Goal: Task Accomplishment & Management: Manage account settings

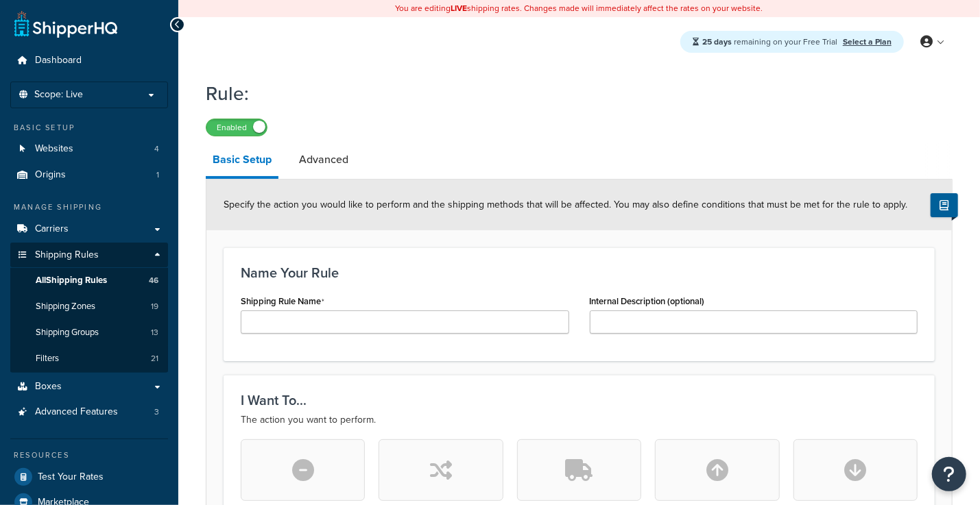
click at [839, 97] on h1 "Rule:" at bounding box center [571, 93] width 730 height 27
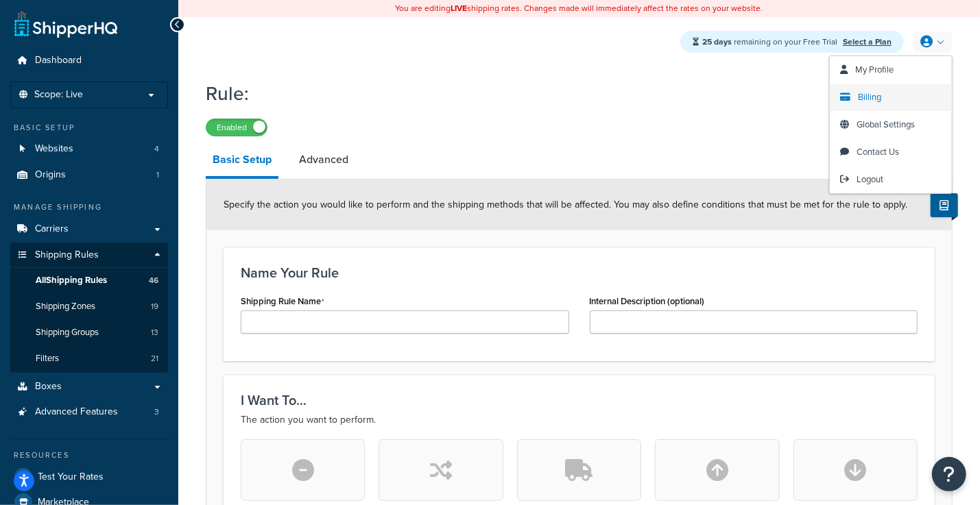
click at [876, 100] on span "Billing" at bounding box center [869, 97] width 23 height 13
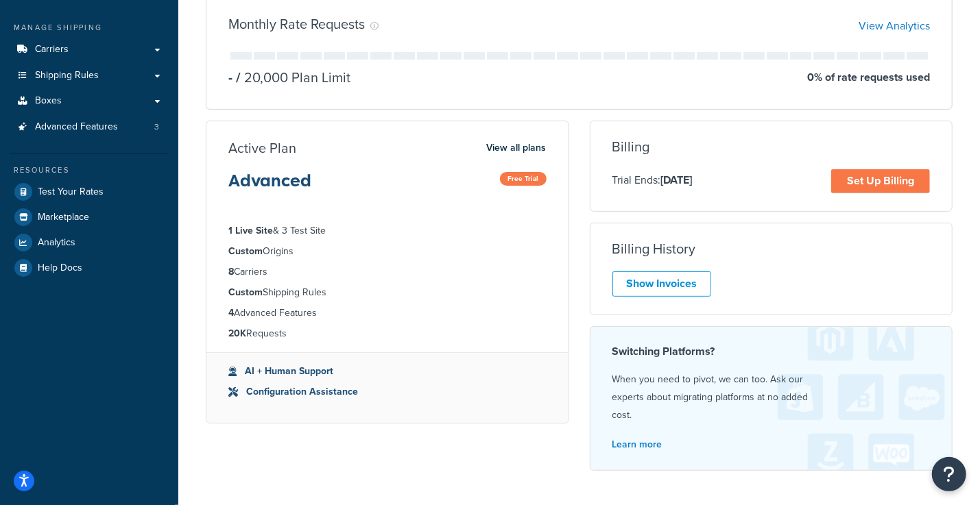
scroll to position [221, 0]
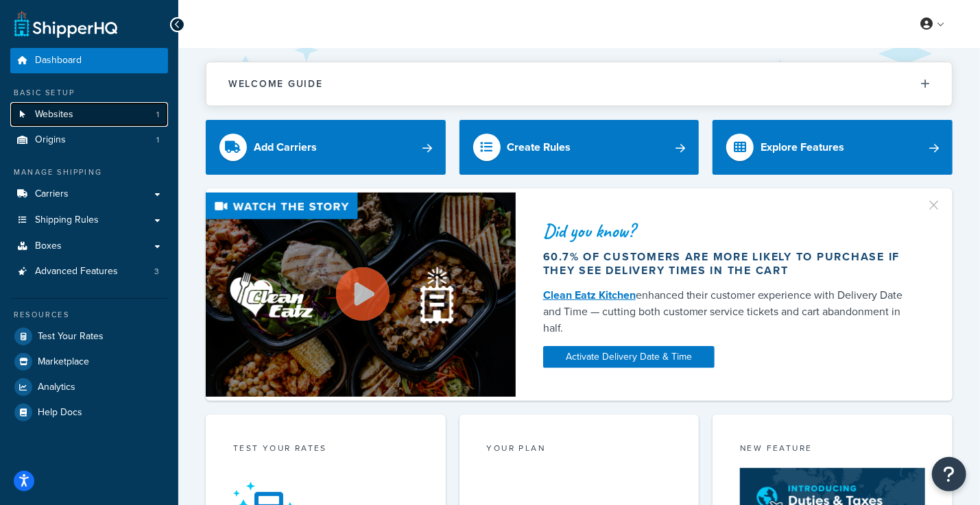
click at [86, 122] on link "Websites 1" at bounding box center [89, 114] width 158 height 25
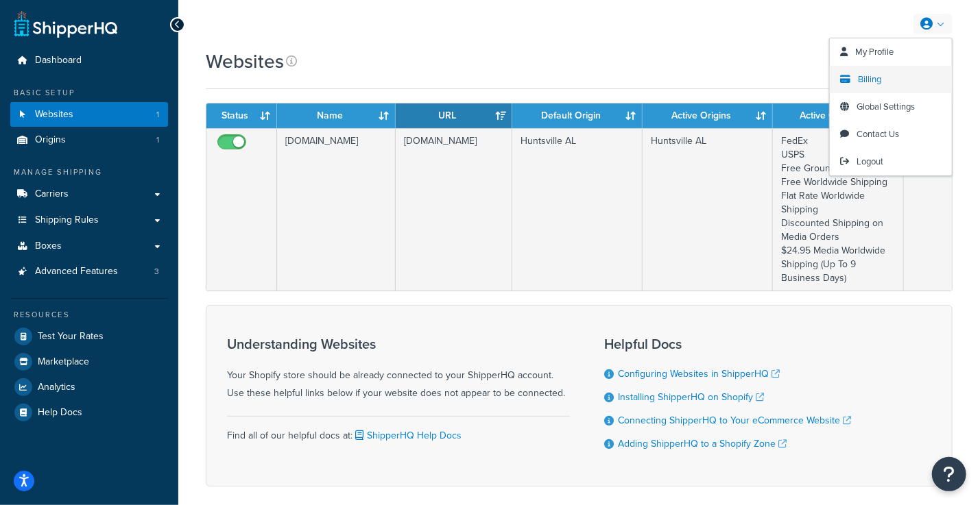
click at [876, 83] on span "Billing" at bounding box center [869, 79] width 23 height 13
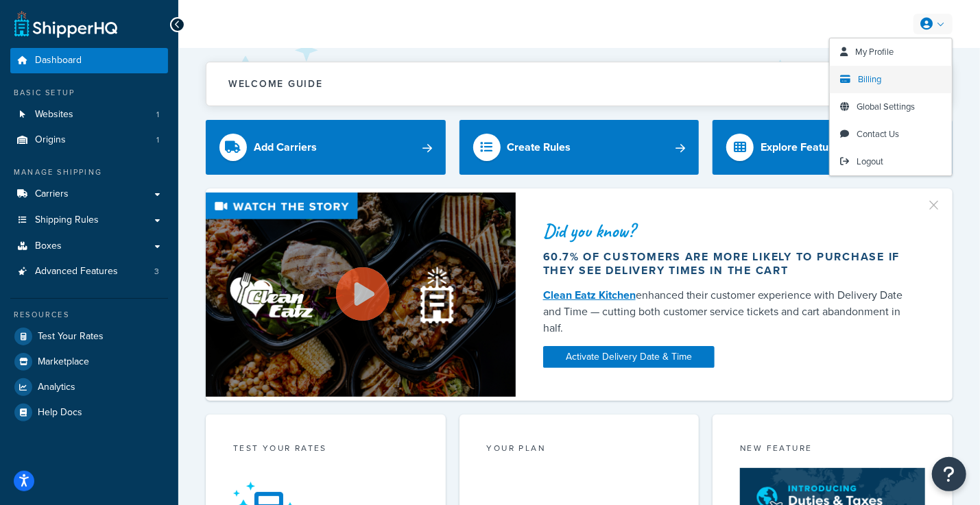
click at [870, 82] on span "Billing" at bounding box center [869, 79] width 23 height 13
